Goal: Information Seeking & Learning: Find specific page/section

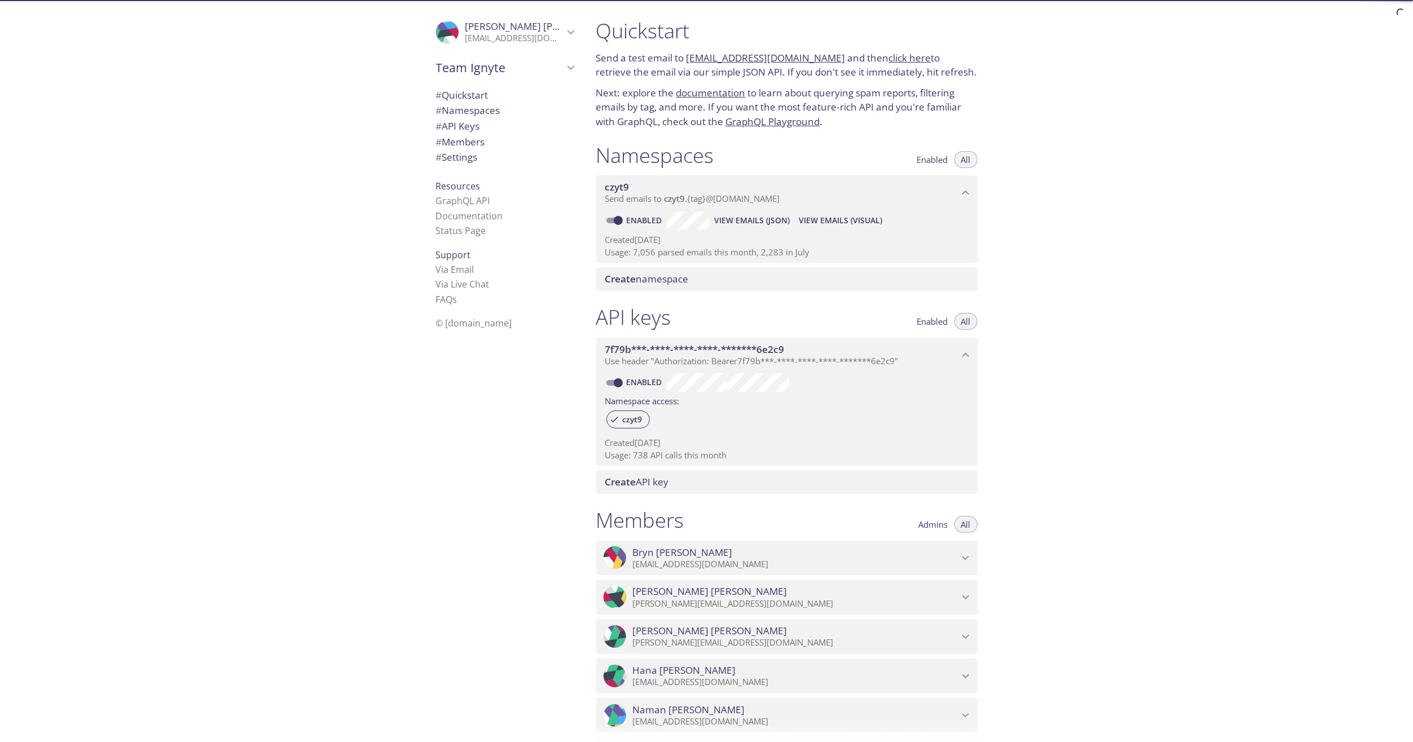
click at [861, 218] on span "View Emails (Visual)" at bounding box center [840, 221] width 83 height 14
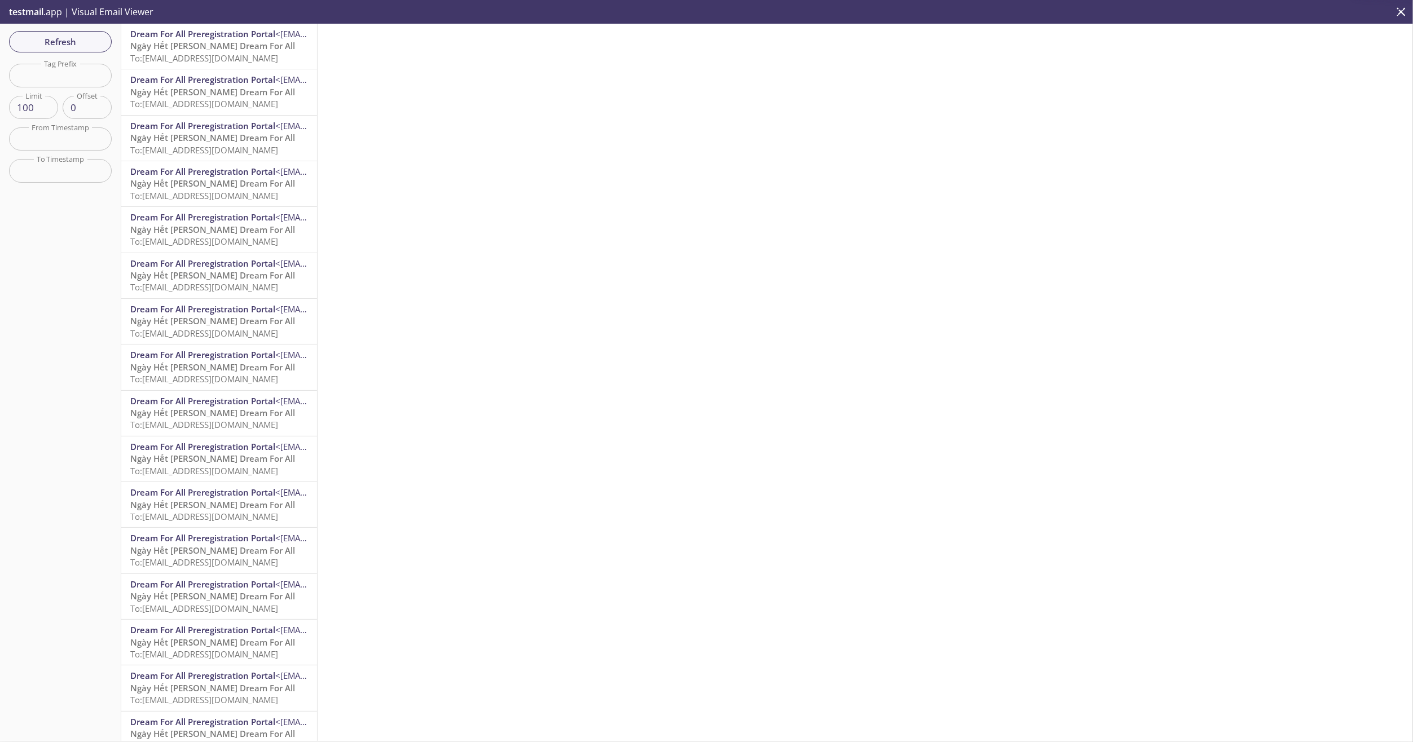
click at [225, 47] on span "Ngày Hết [PERSON_NAME] Dream For All" at bounding box center [212, 45] width 165 height 11
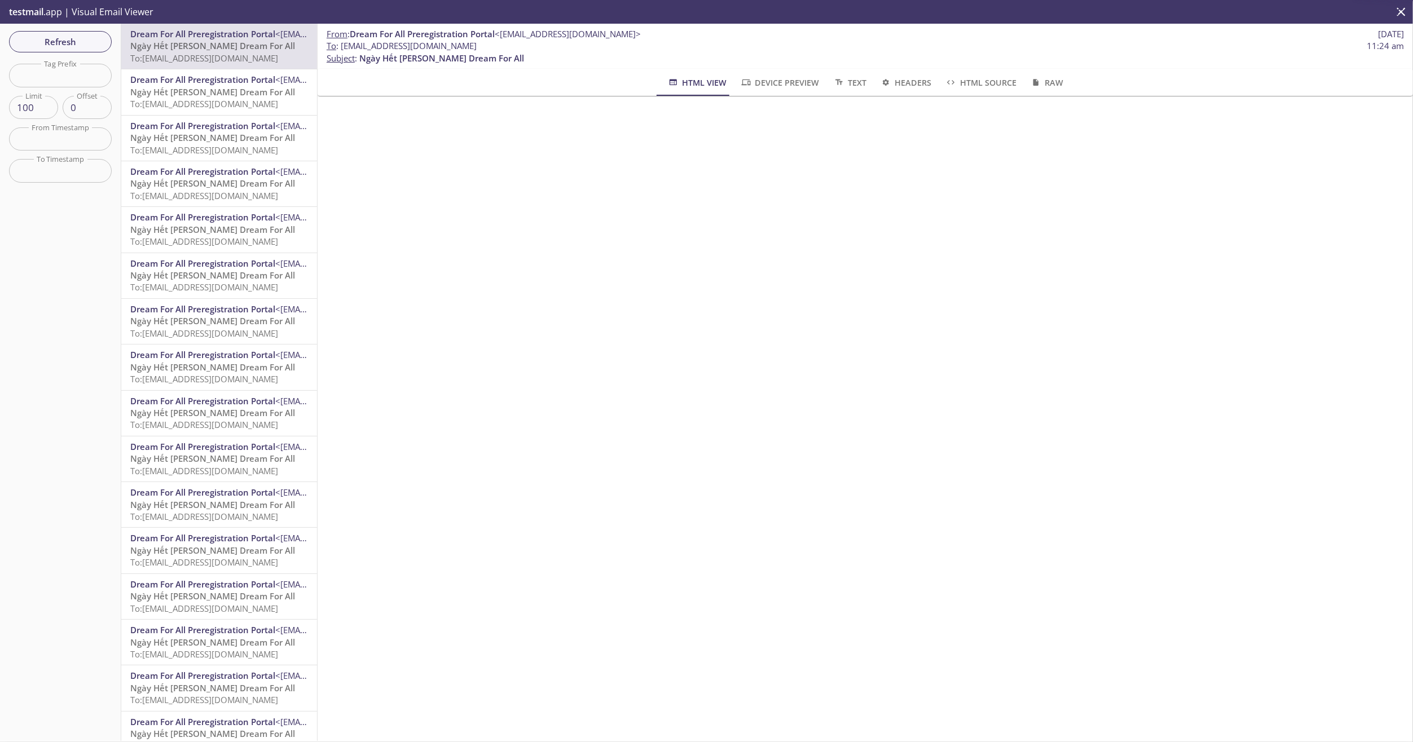
click at [67, 76] on input "text" at bounding box center [60, 75] width 103 height 23
type input "calhfatay"
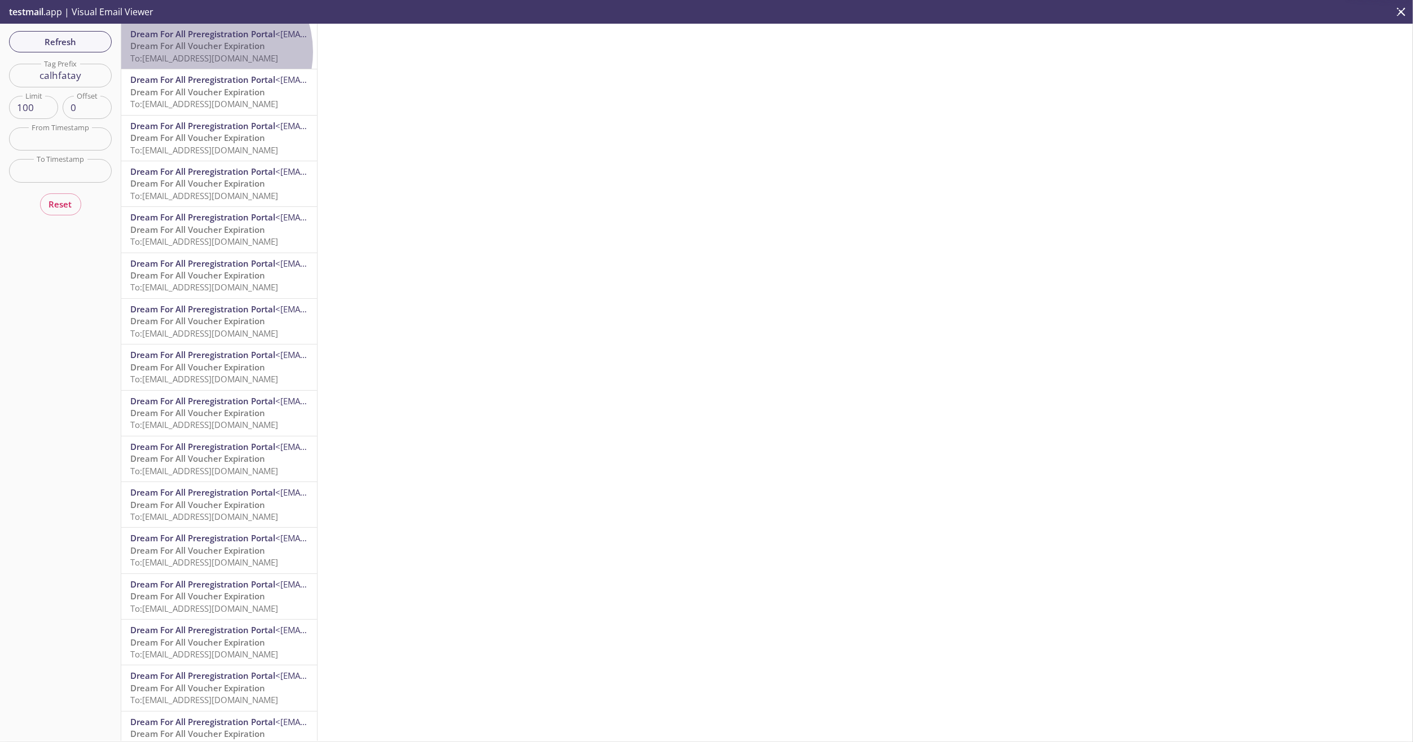
click at [210, 52] on span "To: [EMAIL_ADDRESS][DOMAIN_NAME]" at bounding box center [204, 57] width 148 height 11
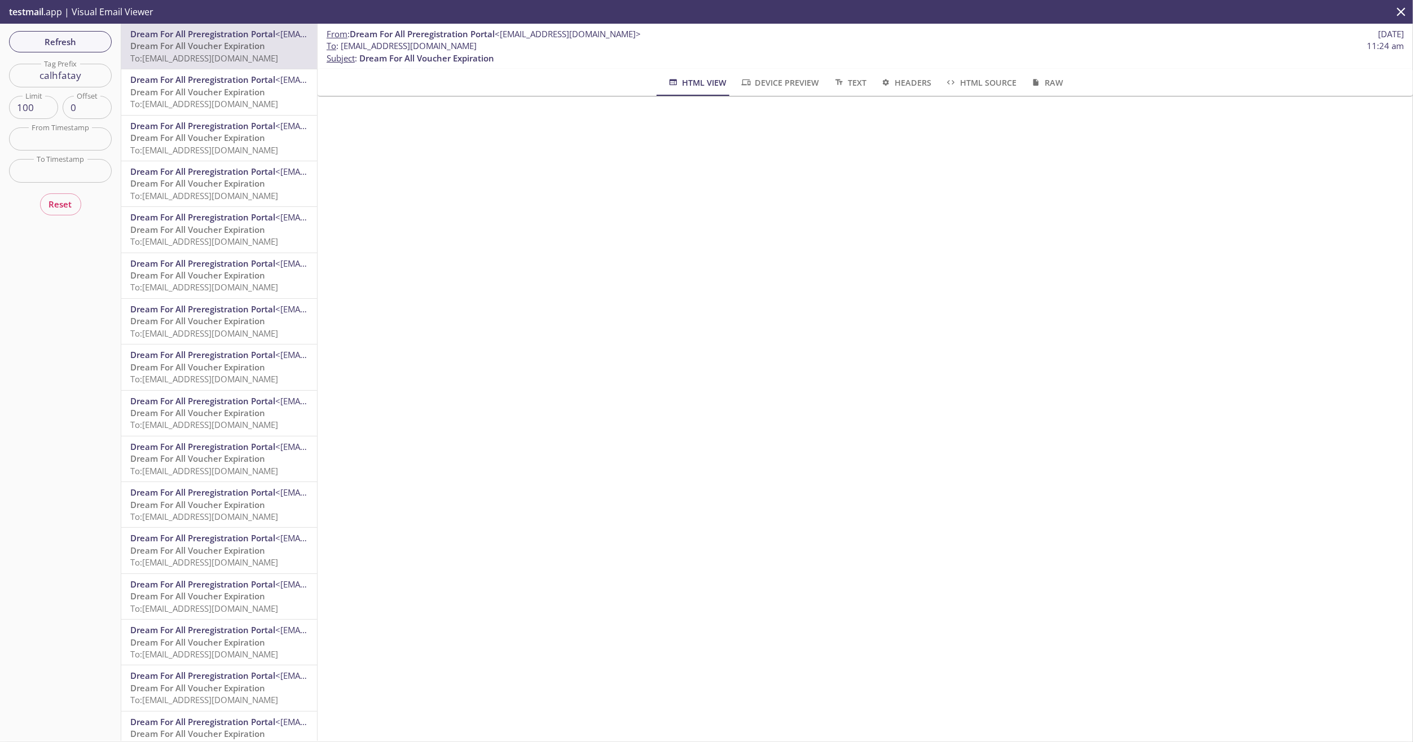
click at [190, 98] on span "To: [EMAIL_ADDRESS][DOMAIN_NAME]" at bounding box center [204, 103] width 148 height 11
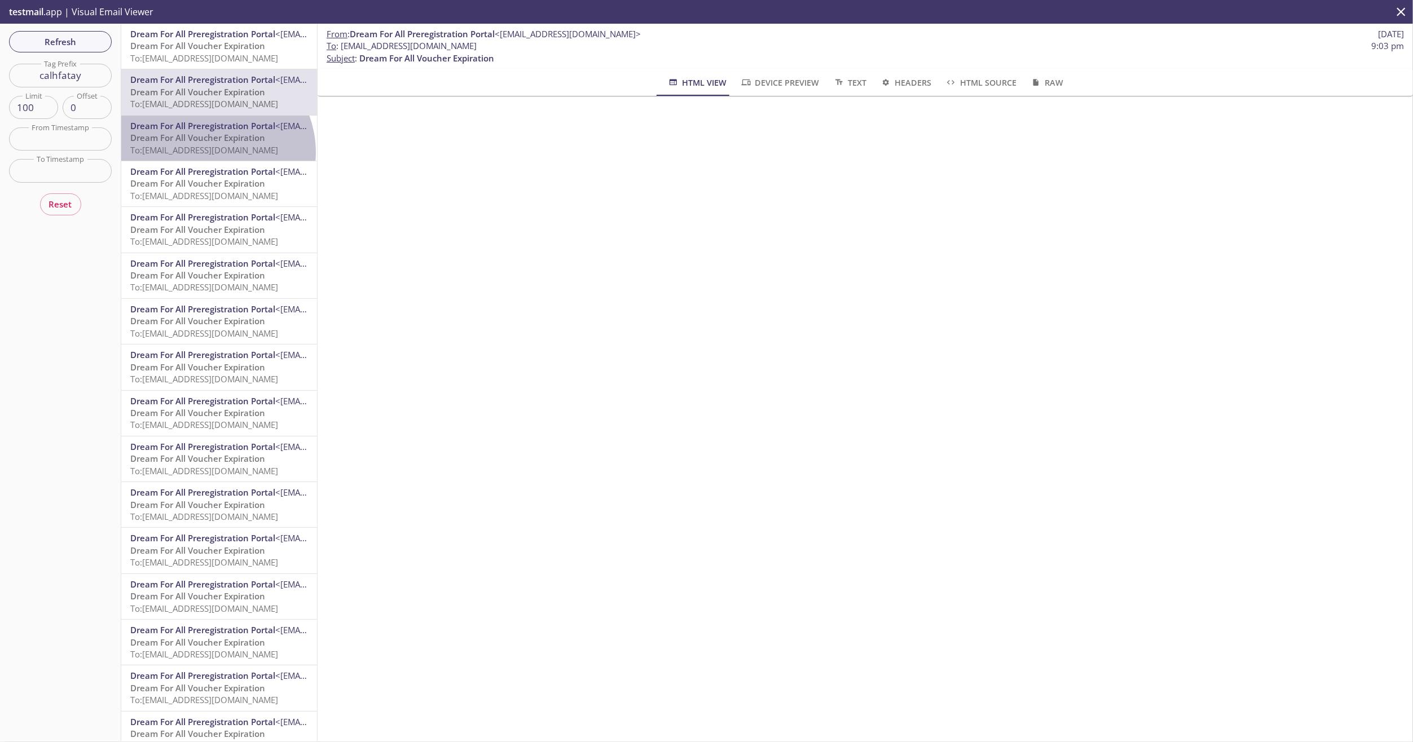
click at [210, 152] on span "To: [EMAIL_ADDRESS][DOMAIN_NAME]" at bounding box center [204, 149] width 148 height 11
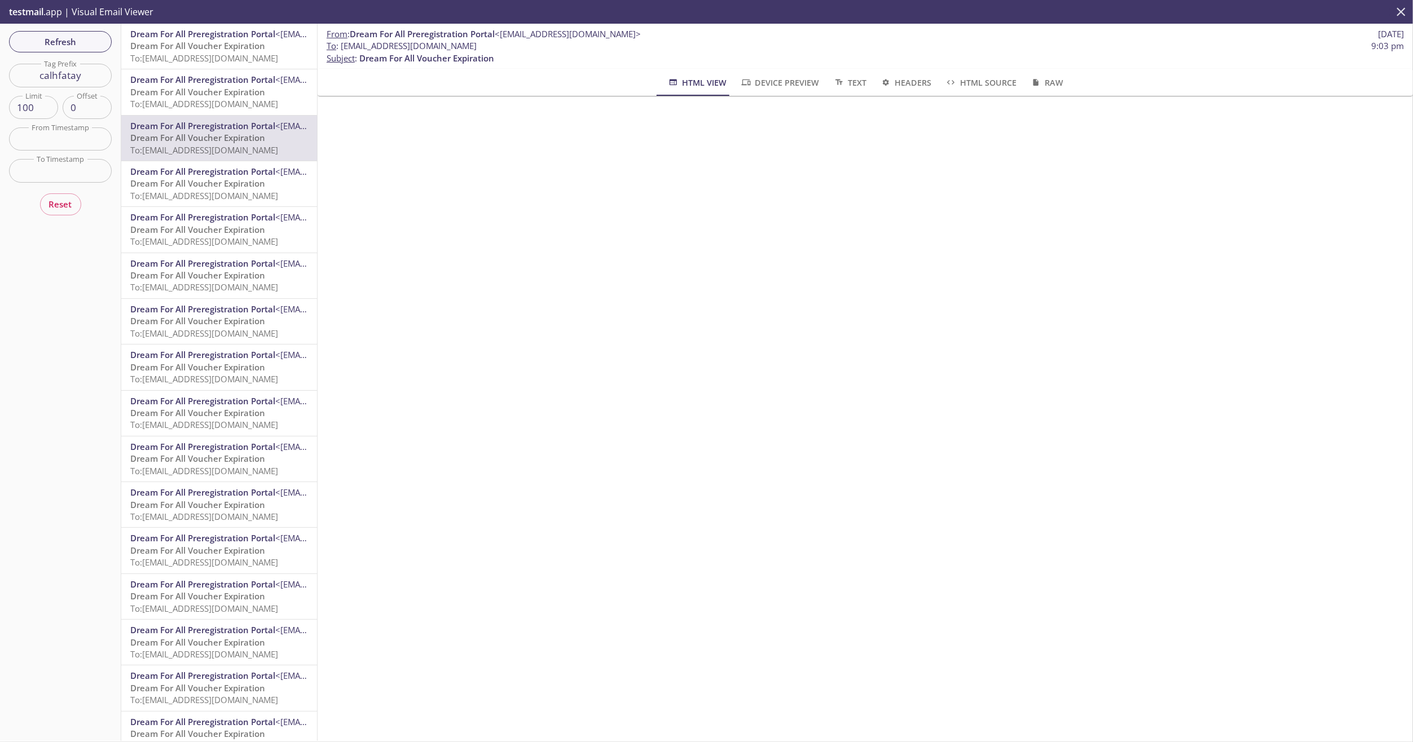
click at [1195, 15] on icon "close" at bounding box center [1401, 12] width 15 height 15
